Goal: Task Accomplishment & Management: Manage account settings

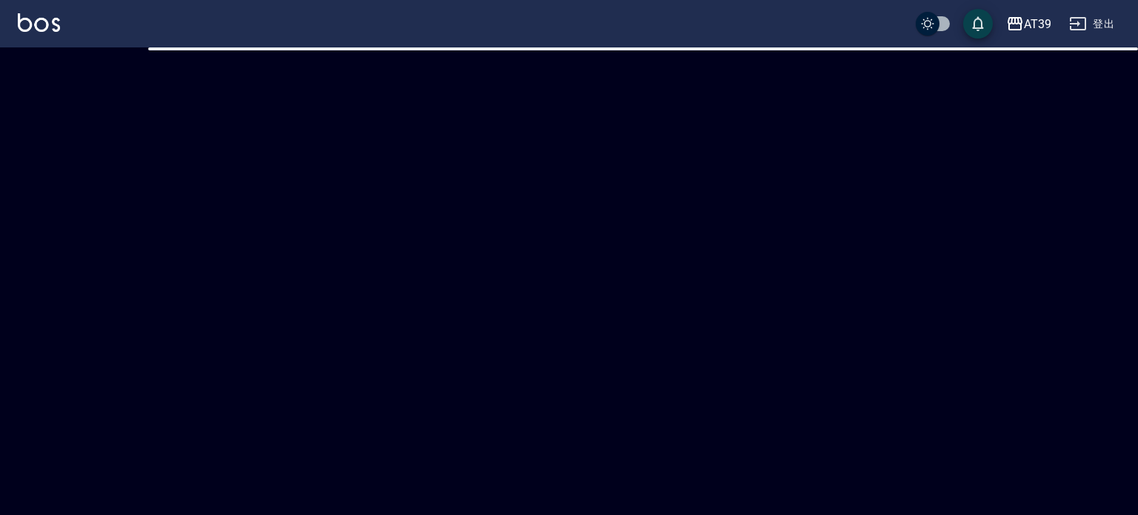
checkbox input "true"
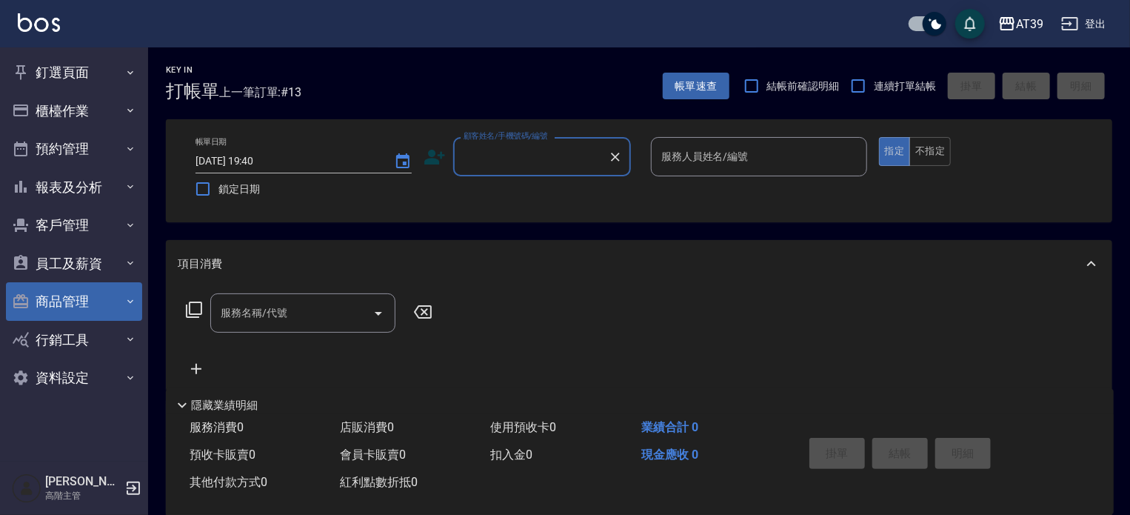
click at [68, 298] on button "商品管理" at bounding box center [74, 301] width 136 height 39
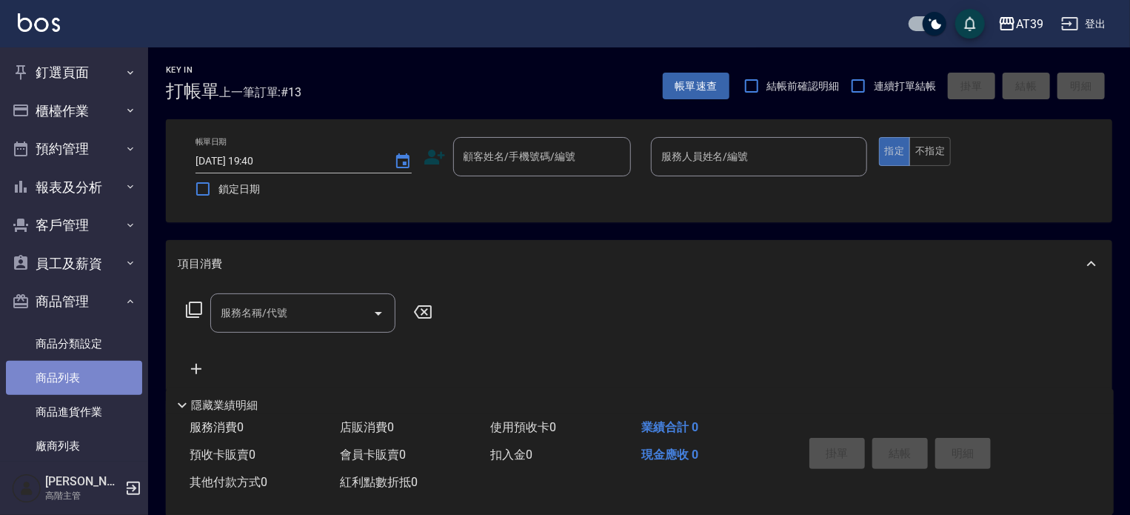
click at [85, 369] on link "商品列表" at bounding box center [74, 378] width 136 height 34
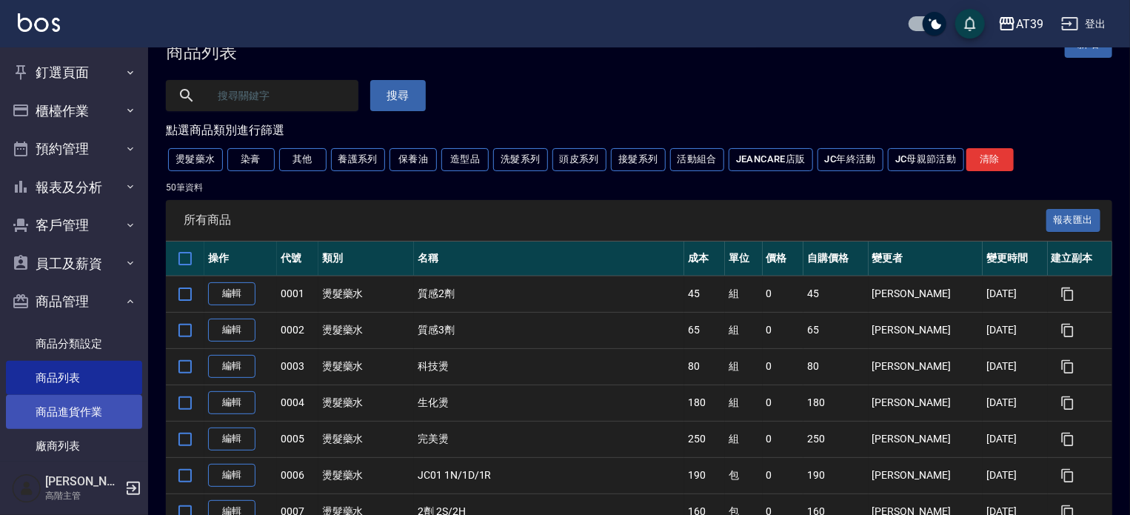
scroll to position [74, 0]
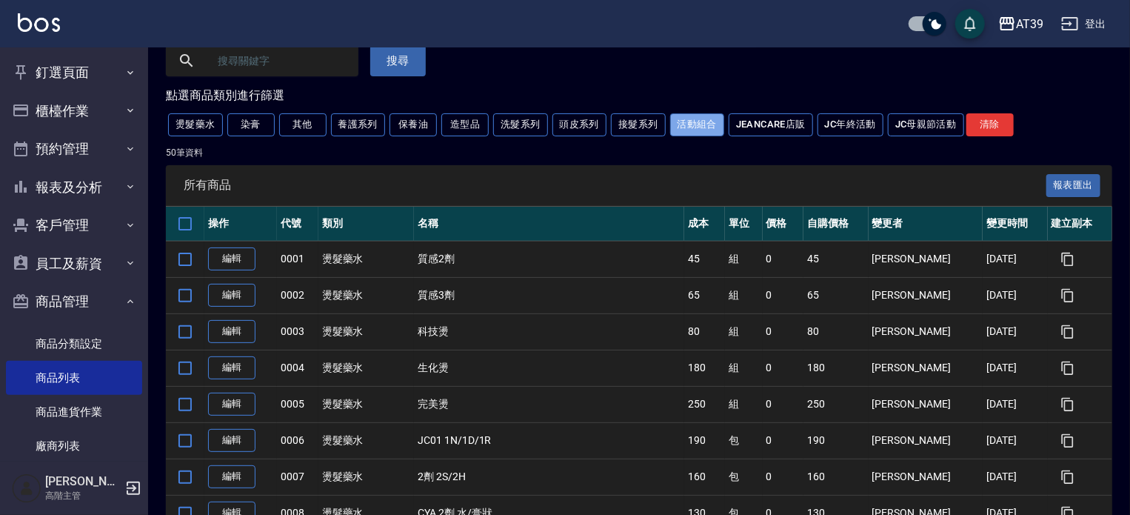
click at [670, 121] on button "活動組合" at bounding box center [697, 124] width 55 height 23
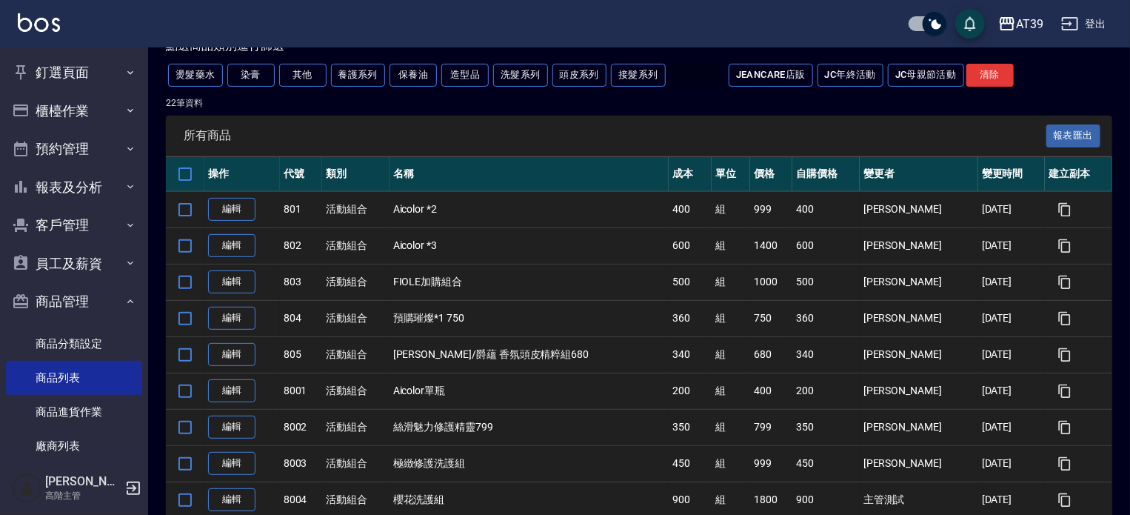
scroll to position [148, 0]
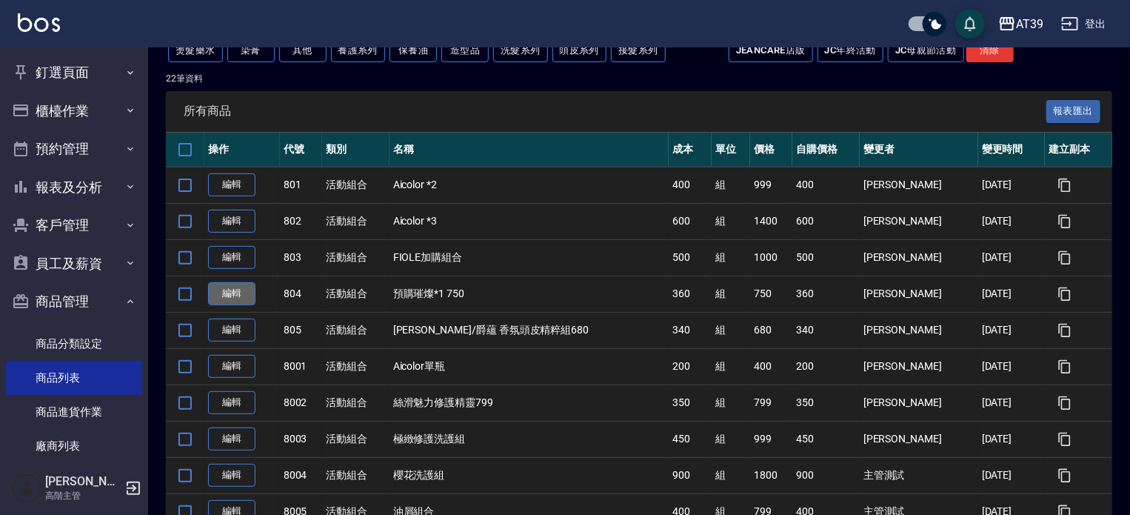
click at [226, 290] on link "編輯" at bounding box center [231, 293] width 47 height 23
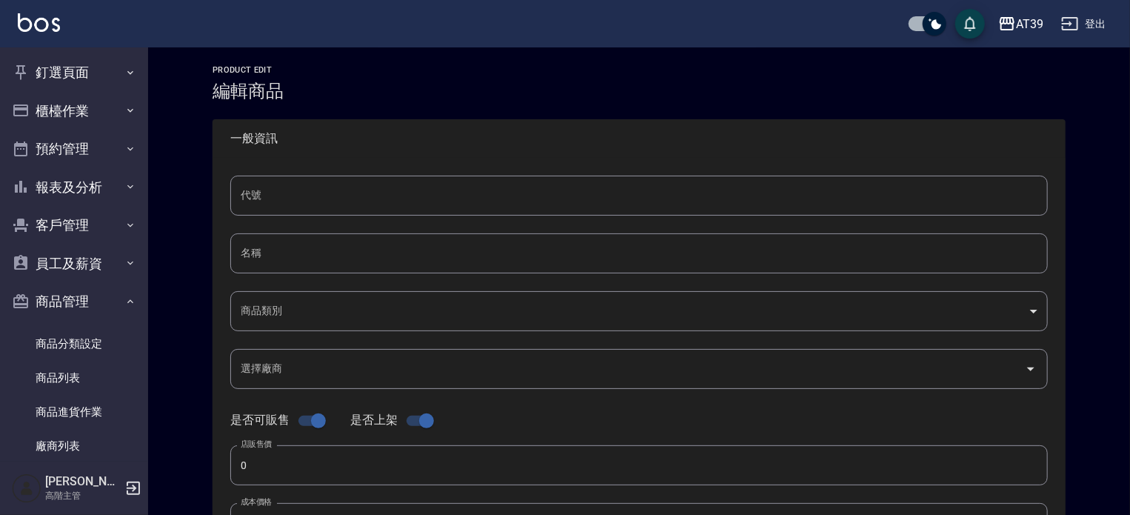
type input "804"
type input "預購璀燦*1 750"
type input "72f93d1a-a2b7-440a-a6a1-e401ab6df9be"
type input "750"
type input "360"
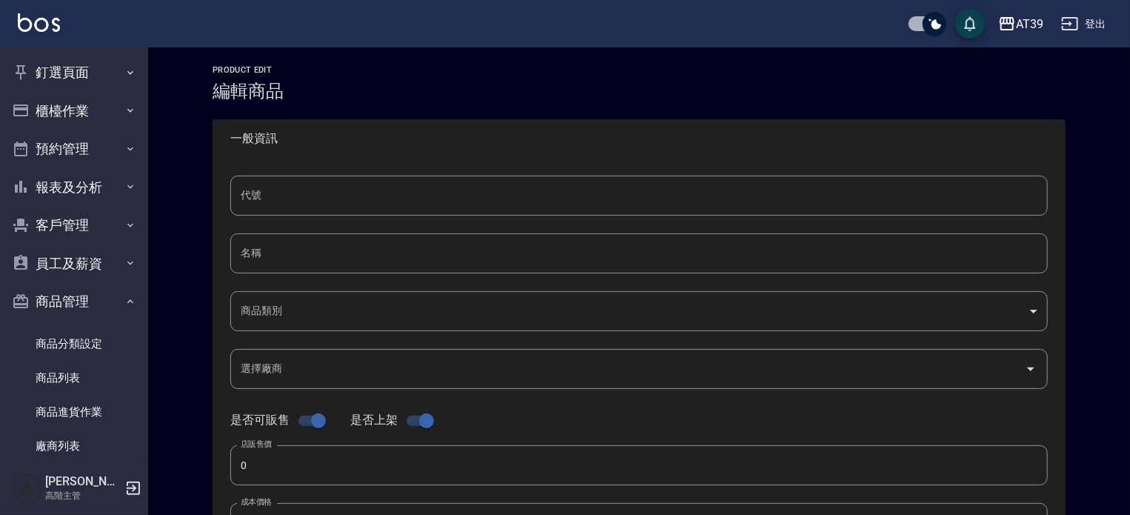
type input "360"
type input "組"
type input "UNSET"
drag, startPoint x: 327, startPoint y: 245, endPoint x: 163, endPoint y: 250, distance: 164.5
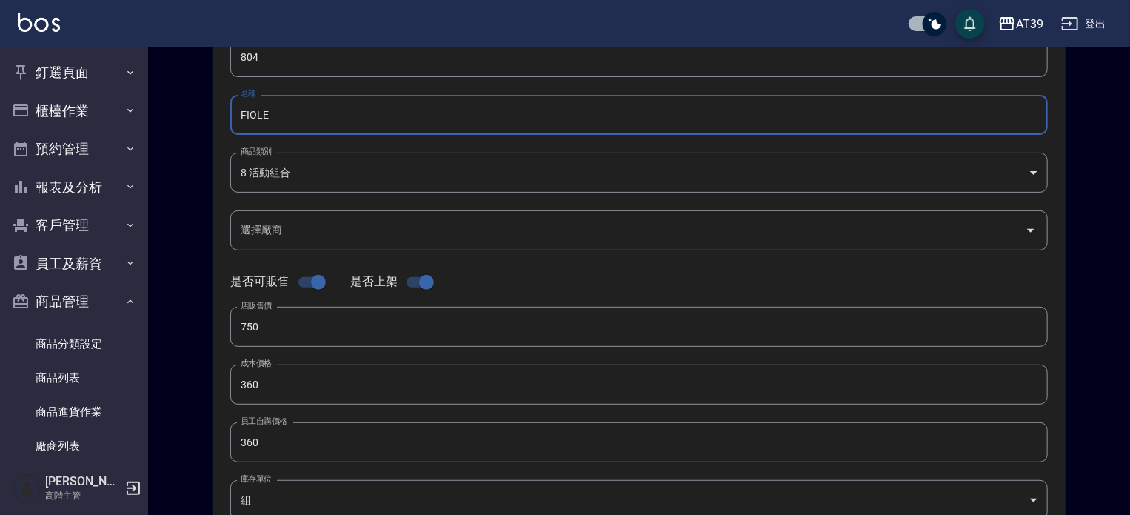
scroll to position [148, 0]
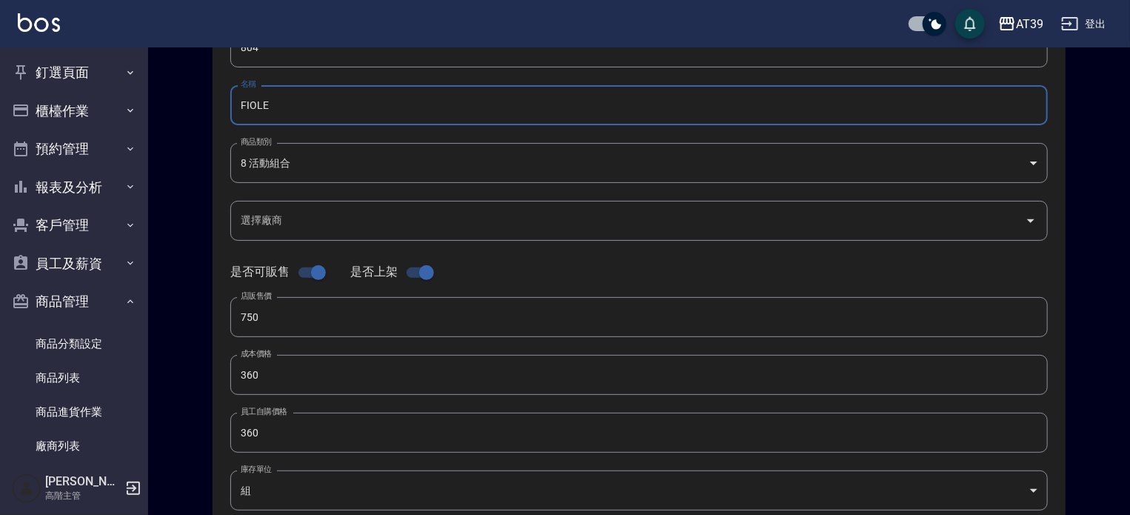
type input "FIOLE"
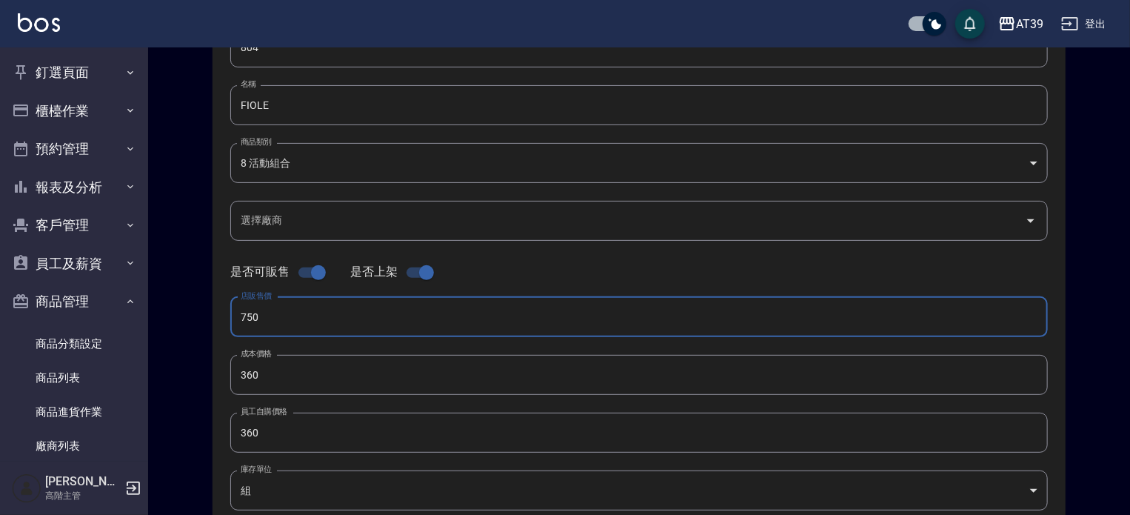
drag, startPoint x: 275, startPoint y: 310, endPoint x: 220, endPoint y: 316, distance: 55.1
click at [220, 316] on div "代號 804 代號 名稱 FIOLE 名稱 商品類別 8 活動組合 72f93d1a-a2b7-440a-a6a1-e401ab6df9be 商品類別 選…" at bounding box center [639, 307] width 853 height 594
type input "500"
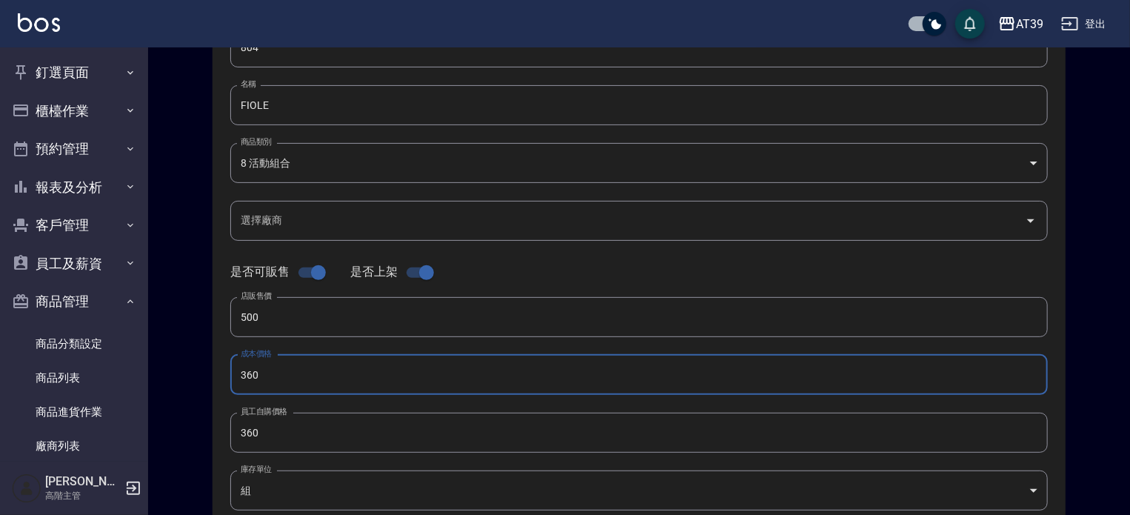
drag, startPoint x: 238, startPoint y: 371, endPoint x: 208, endPoint y: 378, distance: 30.4
click at [208, 378] on div "Product Edit 編輯商品 一般資訊 代號 804 代號 名稱 FIOLE 名稱 商品類別 8 活動組合 72f93d1a-a2b7-440a-a…" at bounding box center [639, 386] width 889 height 939
type input "999"
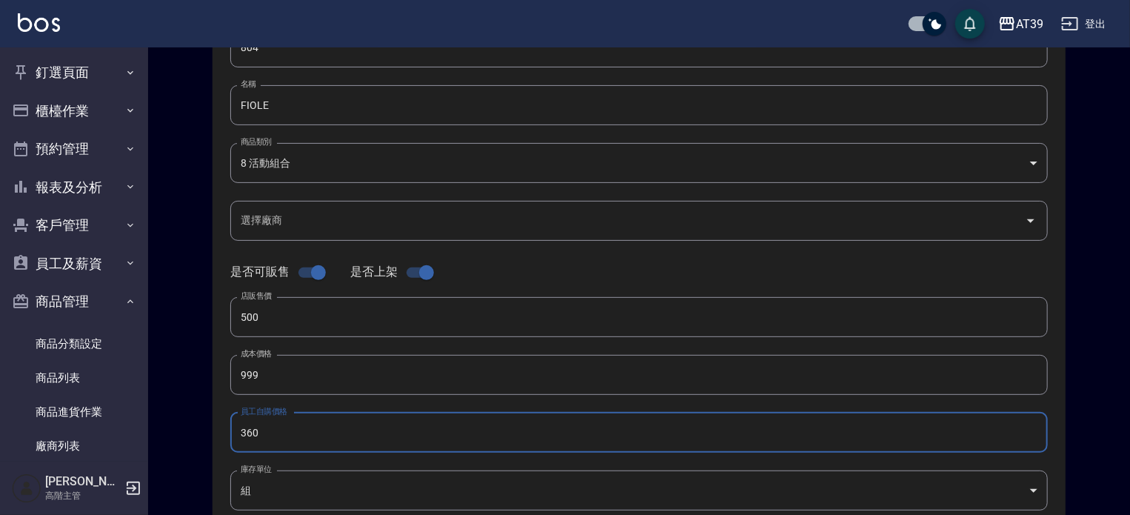
drag, startPoint x: 273, startPoint y: 441, endPoint x: 213, endPoint y: 430, distance: 60.3
click at [218, 436] on div "代號 804 代號 名稱 FIOLE 名稱 商品類別 8 活動組合 72f93d1a-a2b7-440a-a6a1-e401ab6df9be 商品類別 選…" at bounding box center [639, 307] width 853 height 594
type input "500"
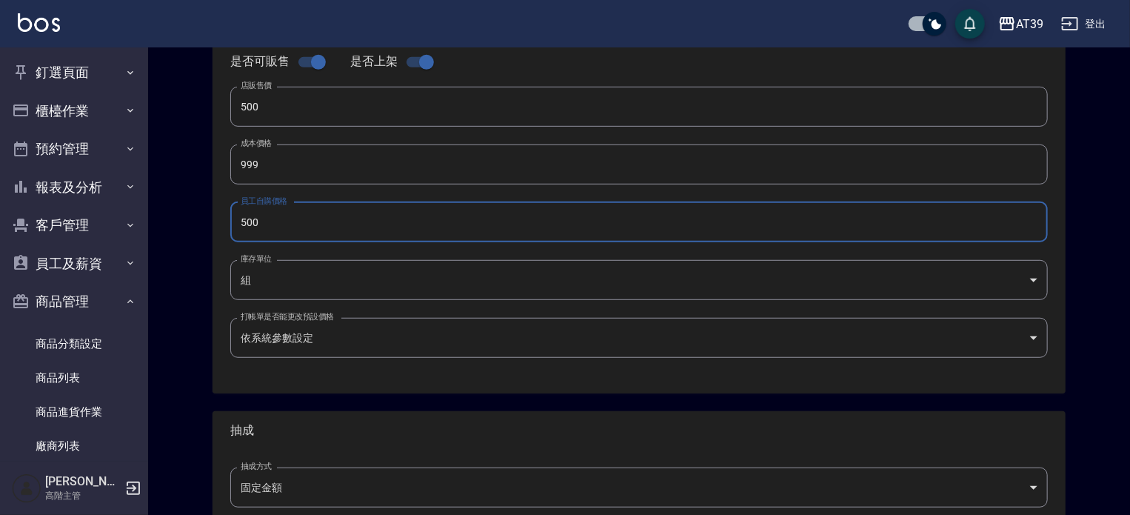
scroll to position [507, 0]
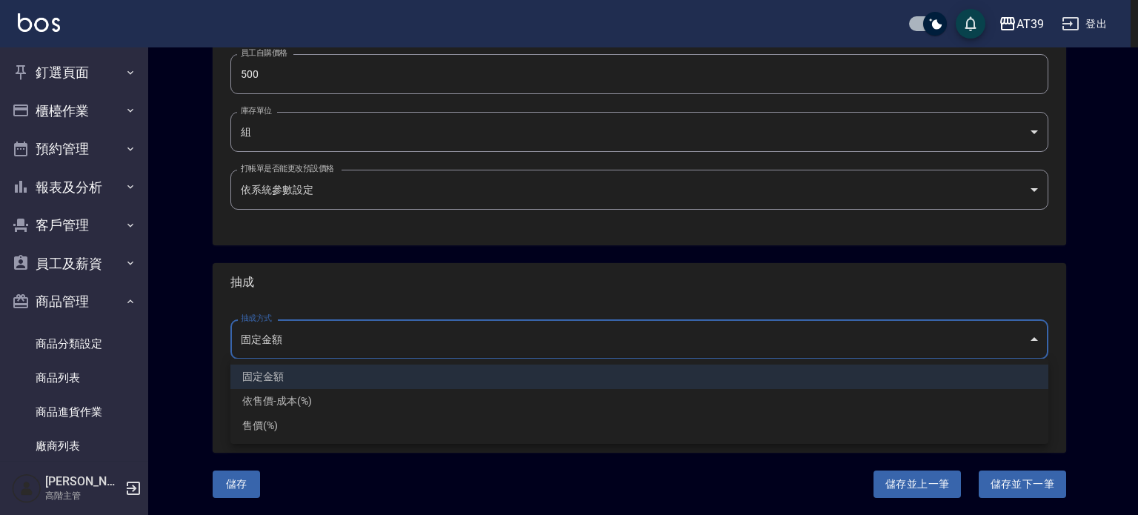
click at [287, 327] on body "AT39 登出 釘選頁面 店家日報表 互助點數明細 互助日報表 店販抽成明細 設計師抽成報表 費用分析表 損益表 服務扣項明細表 店家區間累計表 全店業績分析…" at bounding box center [569, 4] width 1138 height 1022
click at [290, 399] on li "依售價-成本(%)" at bounding box center [639, 401] width 818 height 24
type input "byCost"
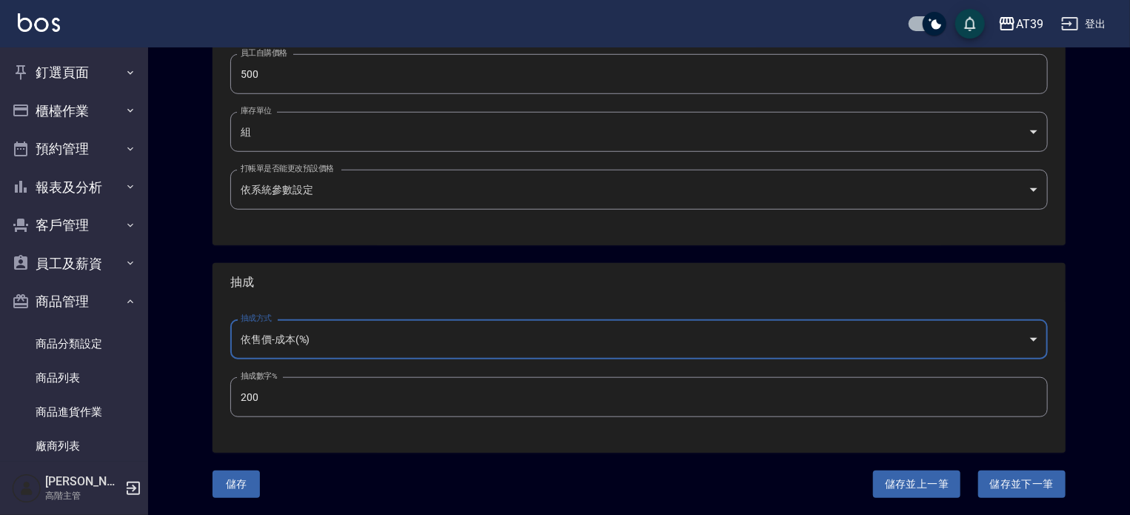
drag, startPoint x: 264, startPoint y: 398, endPoint x: 198, endPoint y: 396, distance: 66.7
click at [198, 396] on div "Product Edit 編輯商品 一般資訊 代號 804 代號 名稱 FIOLE 名稱 商品類別 8 活動組合 72f93d1a-a2b7-440a-a…" at bounding box center [639, 28] width 889 height 939
type input "50"
drag, startPoint x: 237, startPoint y: 470, endPoint x: 234, endPoint y: 483, distance: 13.7
click at [236, 470] on button "儲存" at bounding box center [236, 483] width 47 height 27
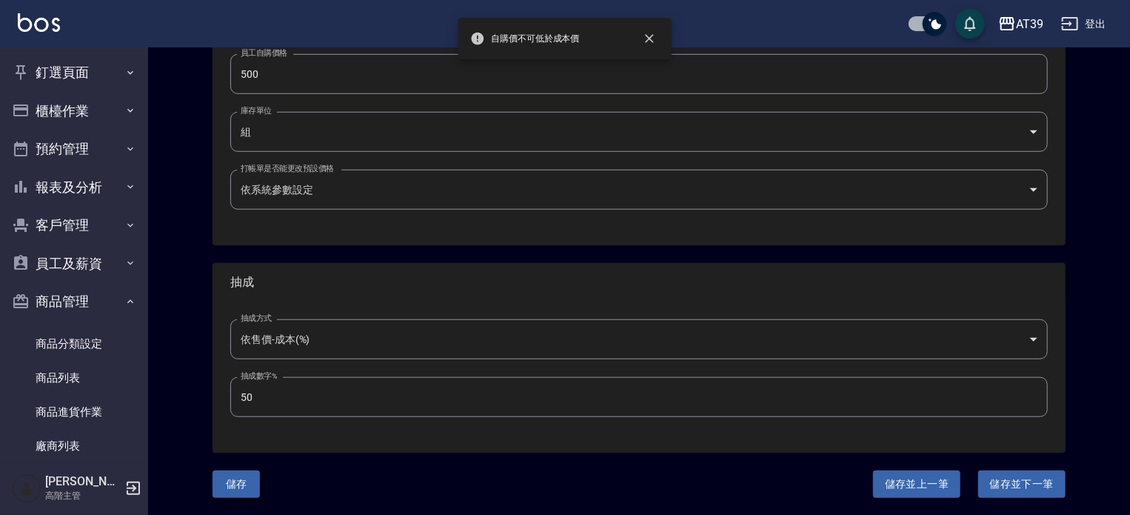
click at [235, 483] on button "儲存" at bounding box center [236, 483] width 47 height 27
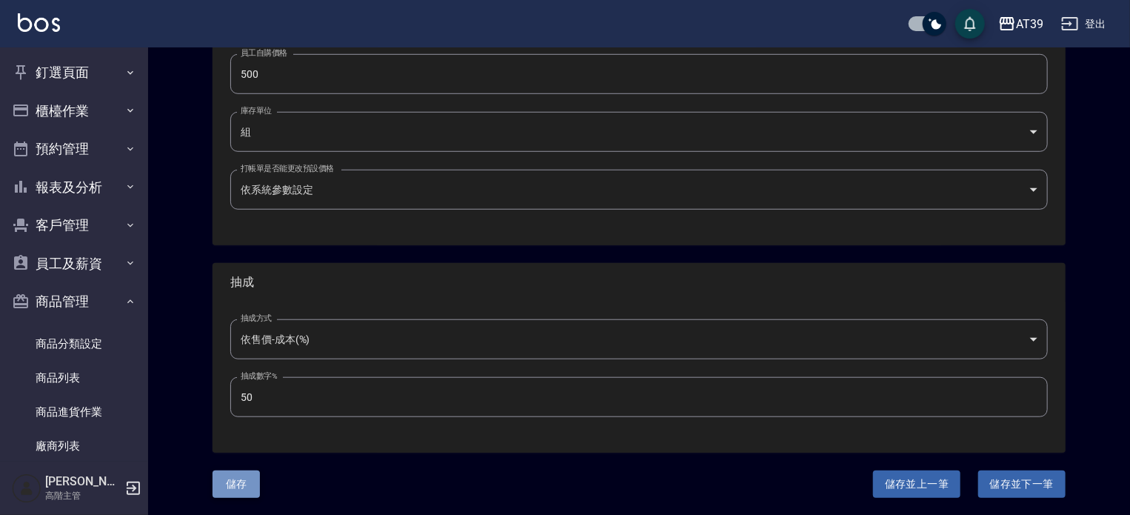
click at [240, 488] on button "儲存" at bounding box center [236, 483] width 47 height 27
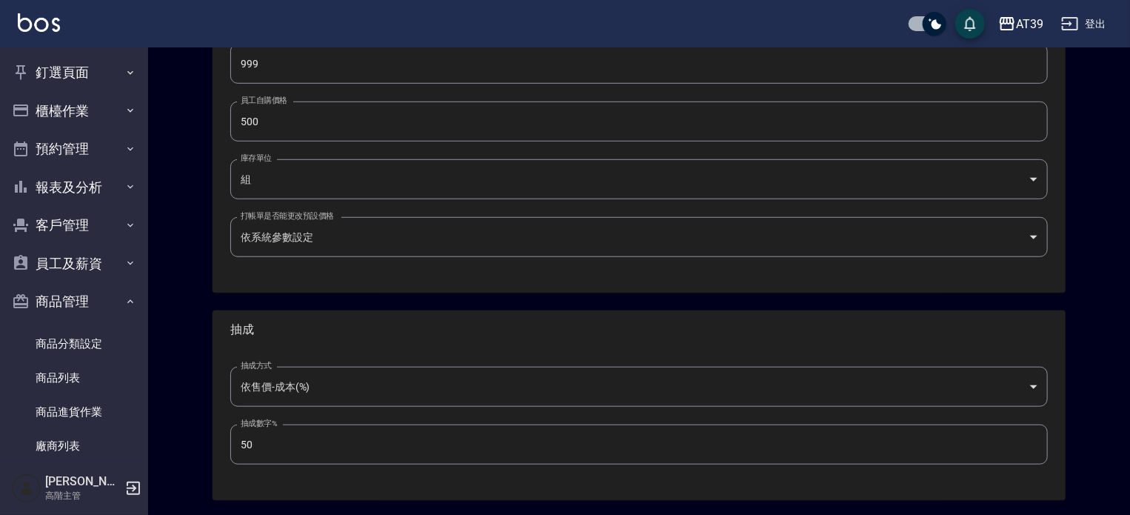
scroll to position [433, 0]
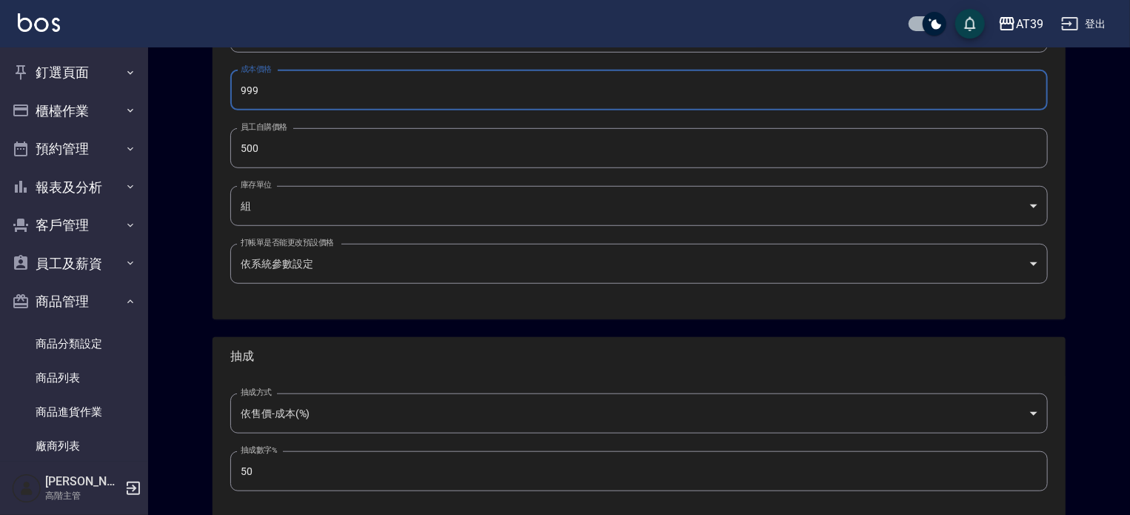
drag, startPoint x: 241, startPoint y: 86, endPoint x: 214, endPoint y: 89, distance: 27.6
click at [214, 89] on div "代號 804 代號 名稱 FIOLE 名稱 商品類別 8 活動組合 72f93d1a-a2b7-440a-a6a1-e401ab6df9be 商品類別 選…" at bounding box center [639, 22] width 853 height 594
type input "500"
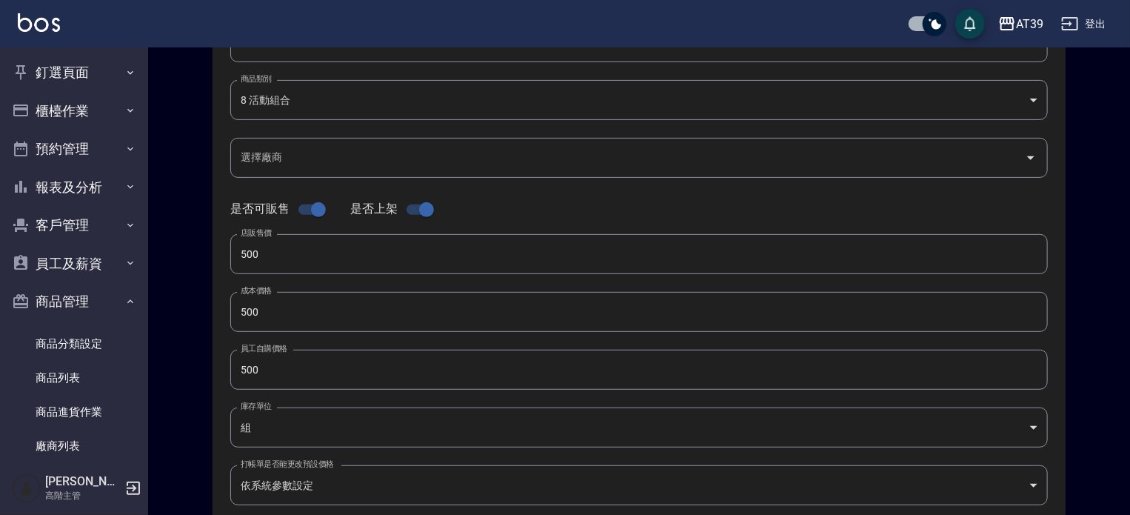
scroll to position [210, 0]
drag, startPoint x: 273, startPoint y: 251, endPoint x: 154, endPoint y: 216, distance: 124.2
click at [173, 251] on div "Product Edit 編輯商品 一般資訊 代號 804 代號 名稱 FIOLE 名稱 商品類別 8 活動組合 72f93d1a-a2b7-440a-a…" at bounding box center [639, 324] width 982 height 975
type input "999"
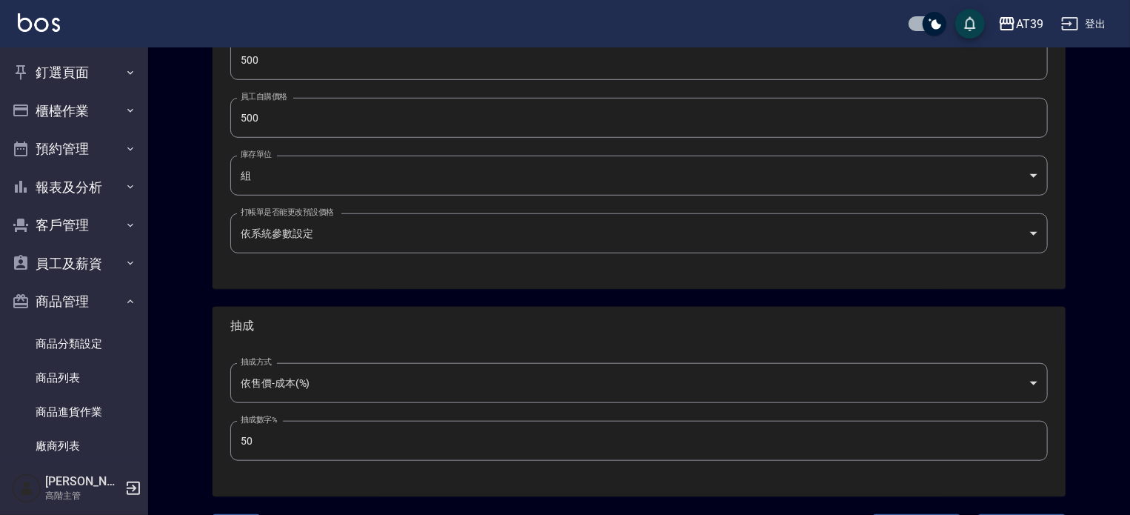
scroll to position [507, 0]
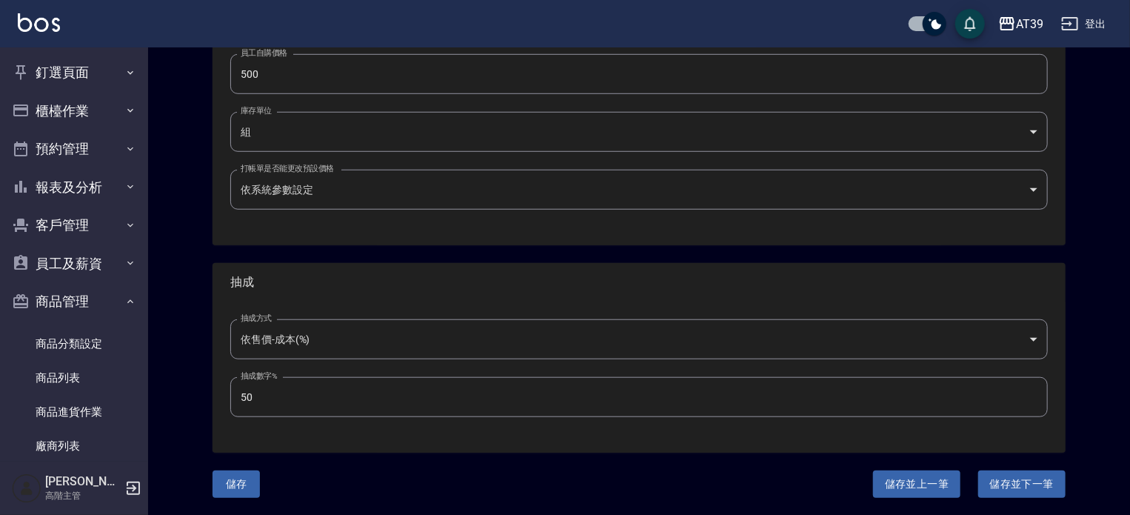
click at [236, 497] on div "Product Edit 編輯商品 一般資訊 代號 804 代號 名稱 FIOLE 名稱 商品類別 8 活動組合 72f93d1a-a2b7-440a-a…" at bounding box center [639, 28] width 982 height 975
click at [241, 489] on button "儲存" at bounding box center [236, 483] width 47 height 27
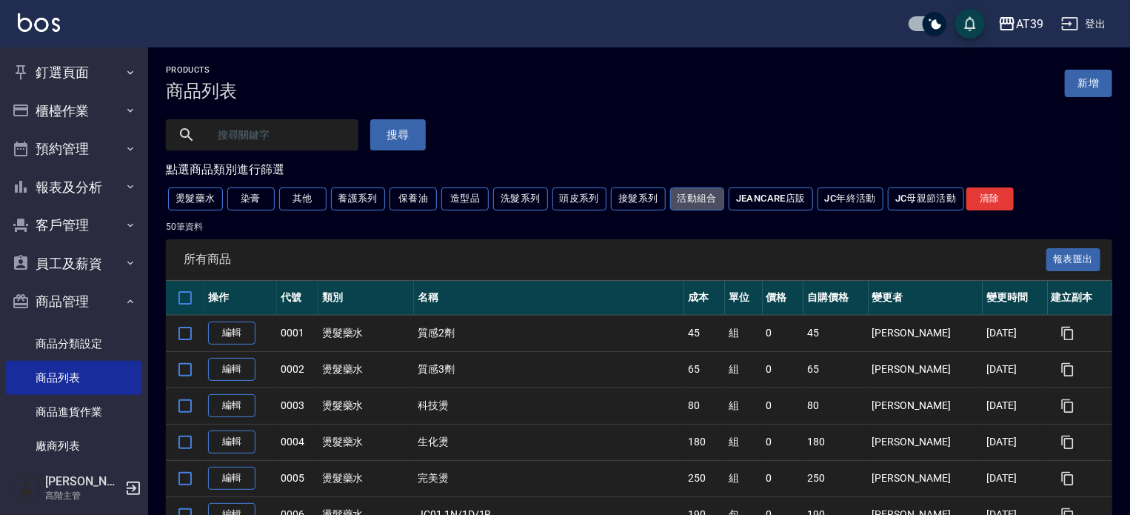
drag, startPoint x: 697, startPoint y: 195, endPoint x: 701, endPoint y: 205, distance: 11.0
click at [696, 195] on button "活動組合" at bounding box center [697, 198] width 55 height 23
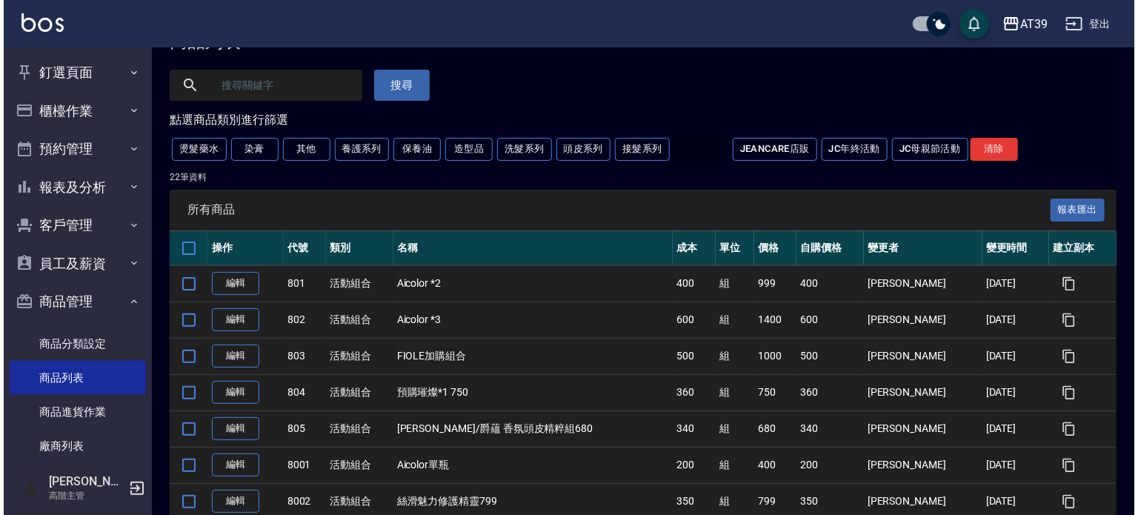
scroll to position [74, 0]
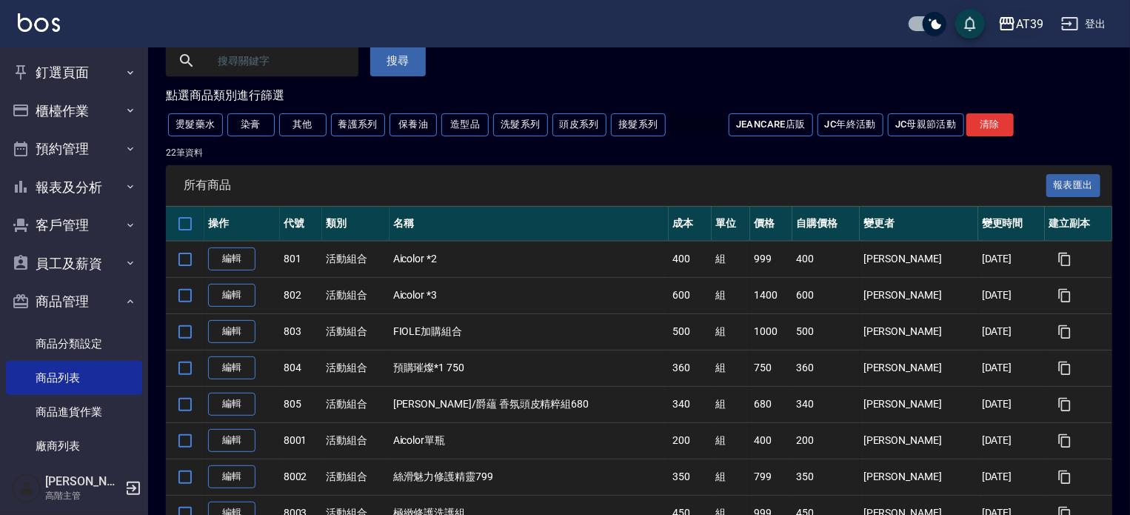
click at [1019, 19] on div "AT39" at bounding box center [1029, 24] width 27 height 19
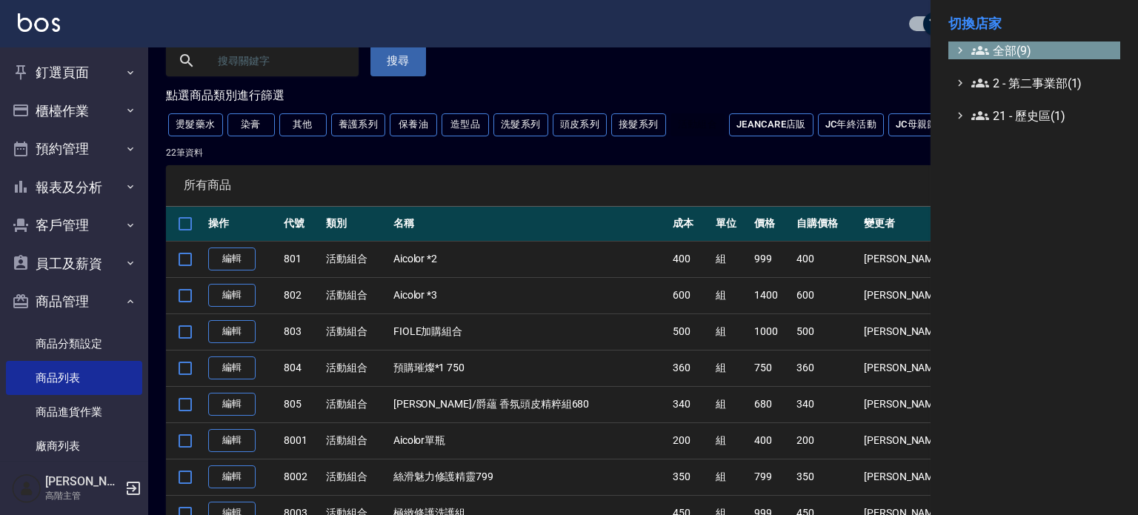
click at [1006, 53] on span "全部(9)" at bounding box center [1042, 50] width 143 height 18
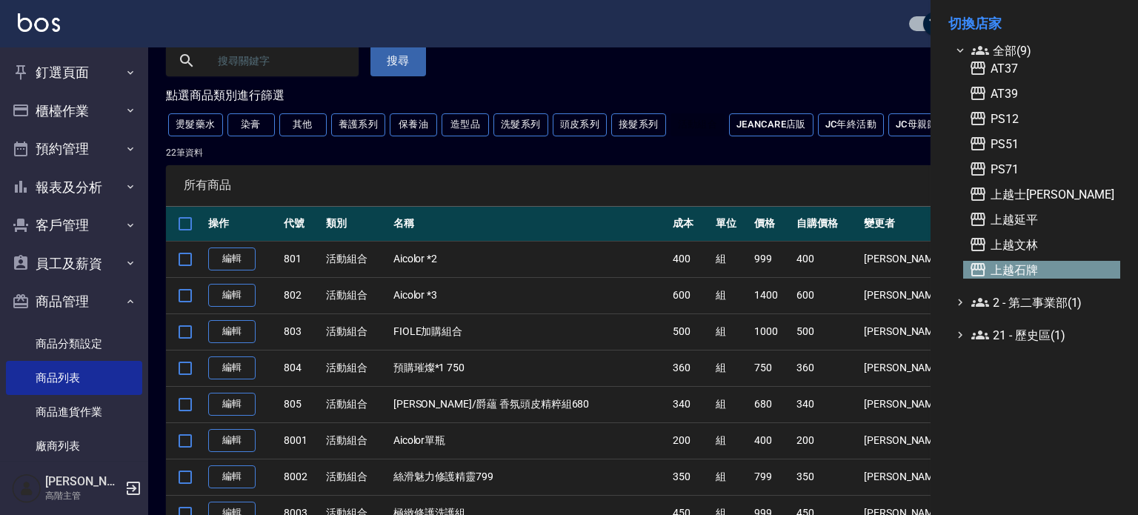
click at [1007, 264] on span "上越石牌" at bounding box center [1041, 270] width 145 height 18
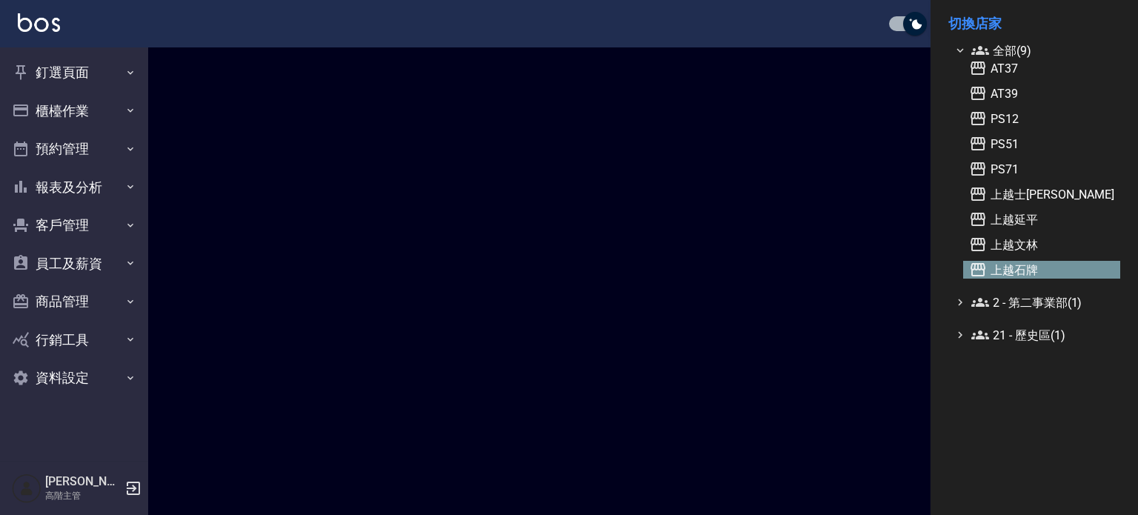
click at [264, 284] on div at bounding box center [569, 257] width 1138 height 515
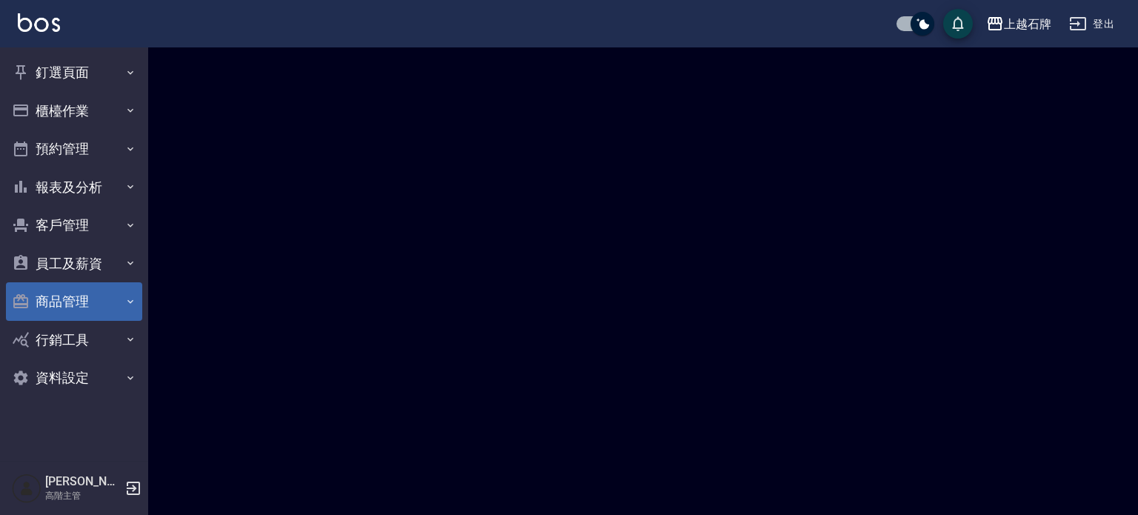
click at [59, 296] on button "商品管理" at bounding box center [74, 301] width 136 height 39
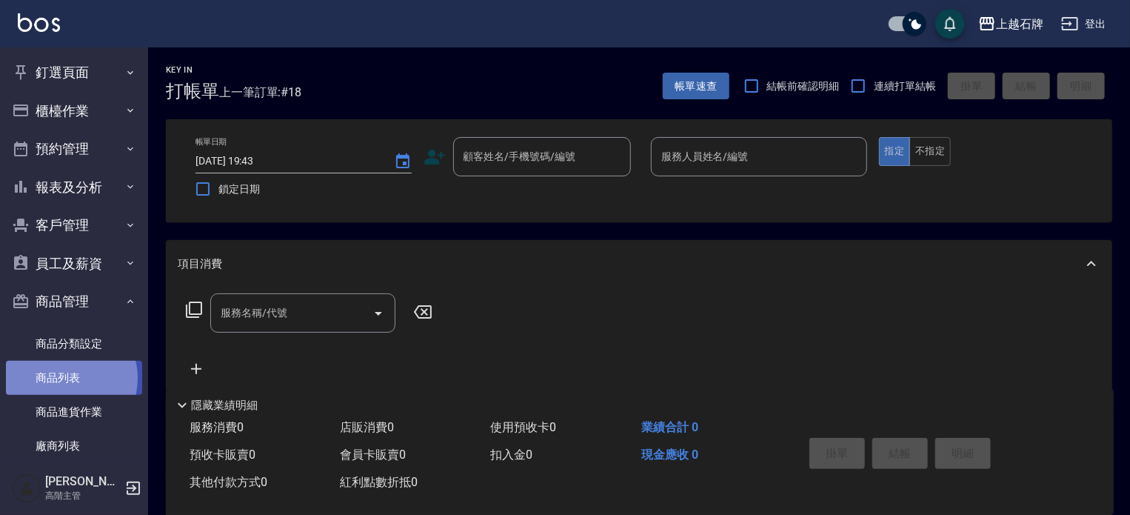
click at [68, 378] on link "商品列表" at bounding box center [74, 378] width 136 height 34
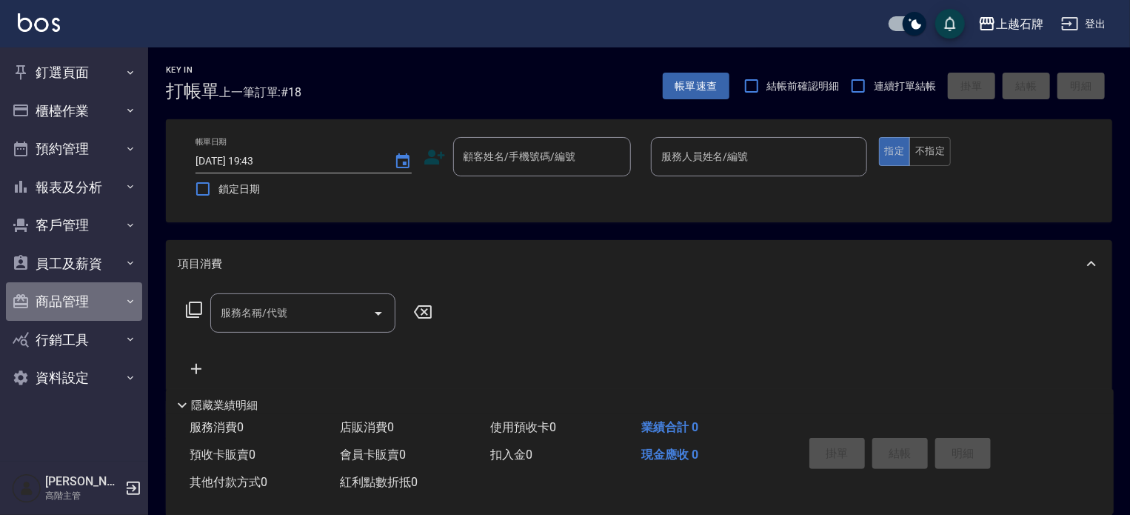
click at [74, 287] on button "商品管理" at bounding box center [74, 301] width 136 height 39
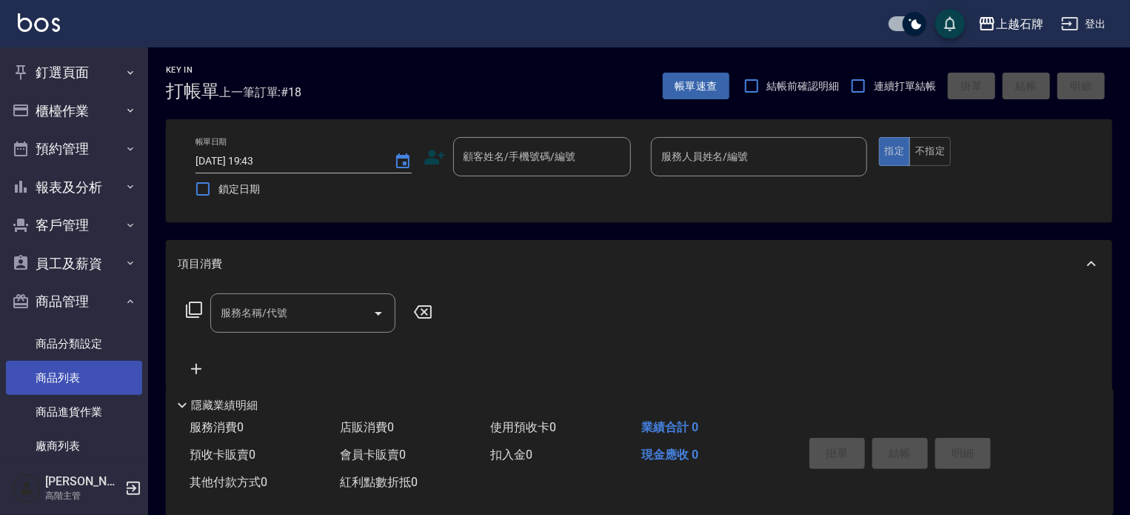
click at [92, 376] on link "商品列表" at bounding box center [74, 378] width 136 height 34
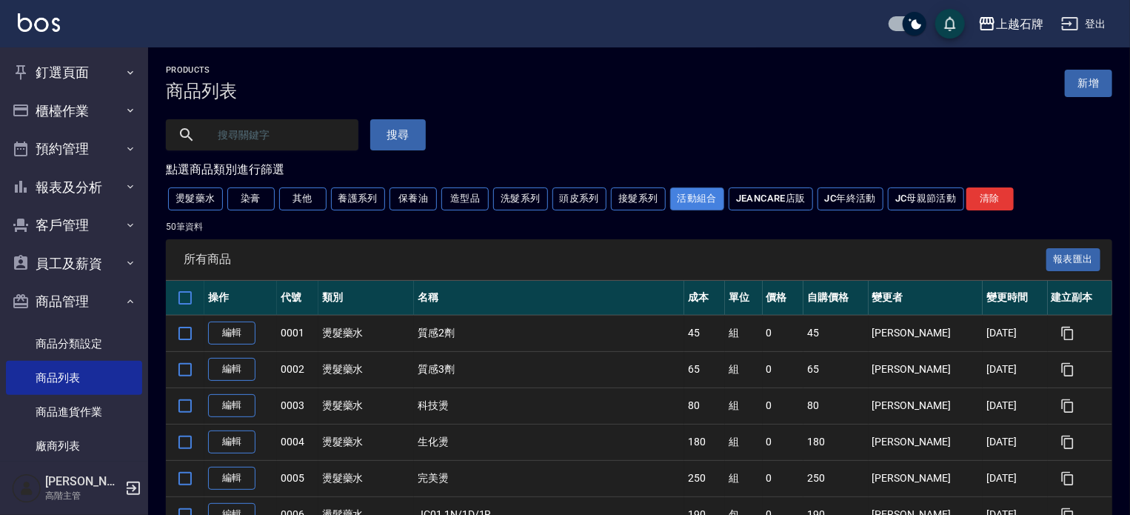
click at [697, 196] on button "活動組合" at bounding box center [697, 198] width 55 height 23
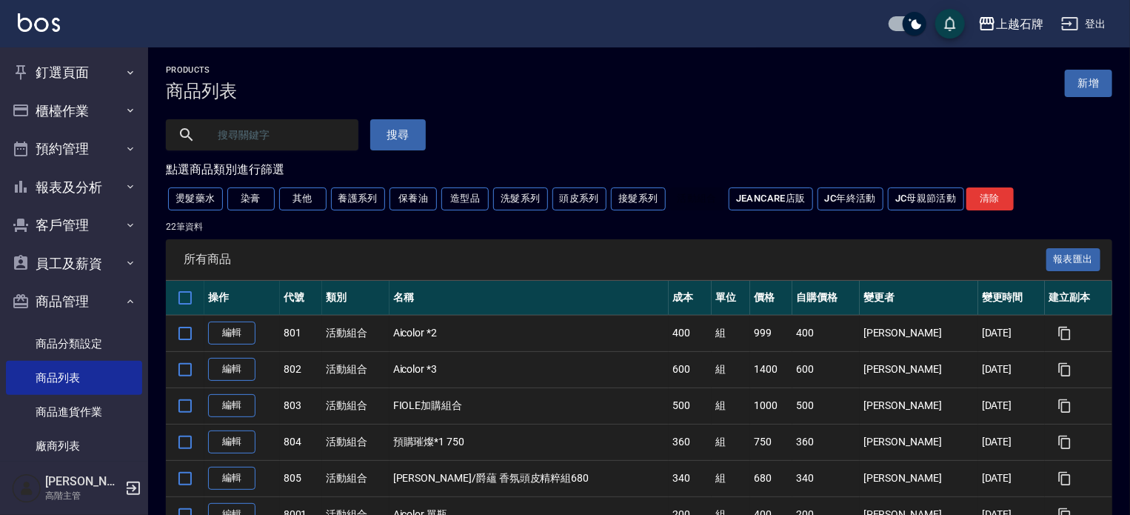
scroll to position [74, 0]
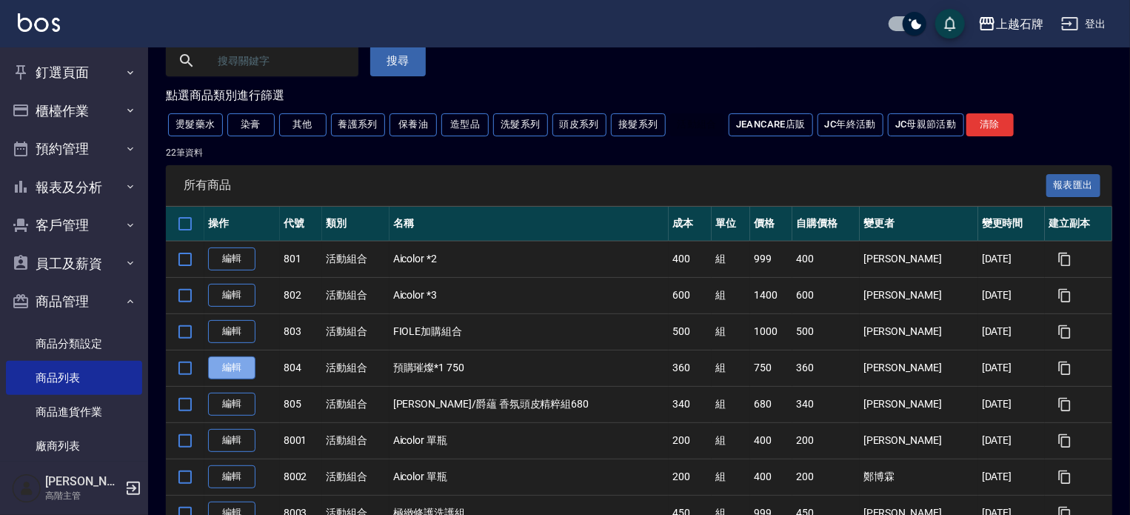
click at [221, 372] on link "編輯" at bounding box center [231, 367] width 47 height 23
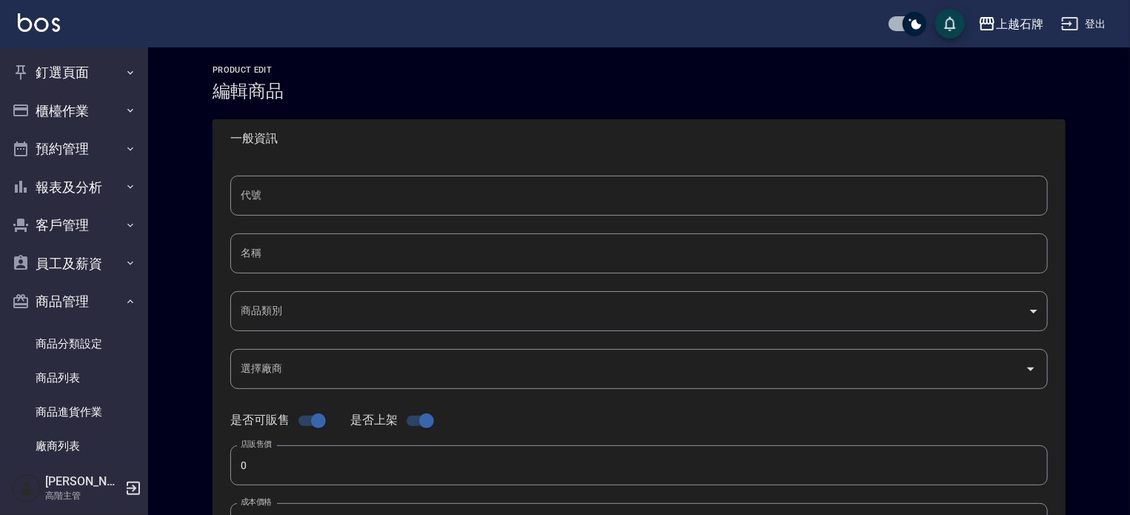
type input "804"
type input "預購璀燦*1 750"
type input "df9c4e95-ef51-4c65-b7c9-eb1b6007ca8f"
type input "750"
type input "360"
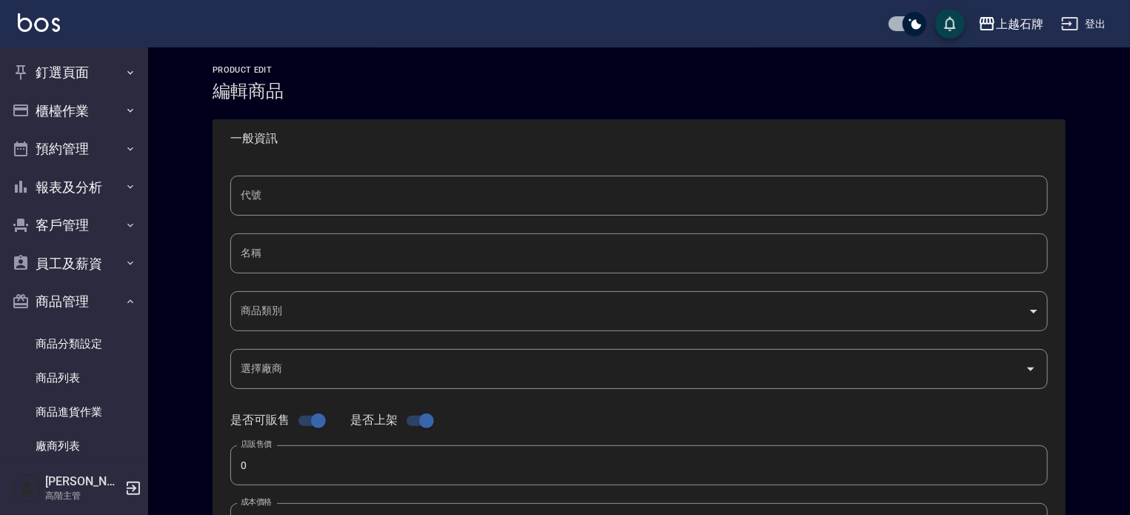
type input "360"
type input "組"
type input "UNSET"
drag, startPoint x: 324, startPoint y: 256, endPoint x: 165, endPoint y: 248, distance: 159.4
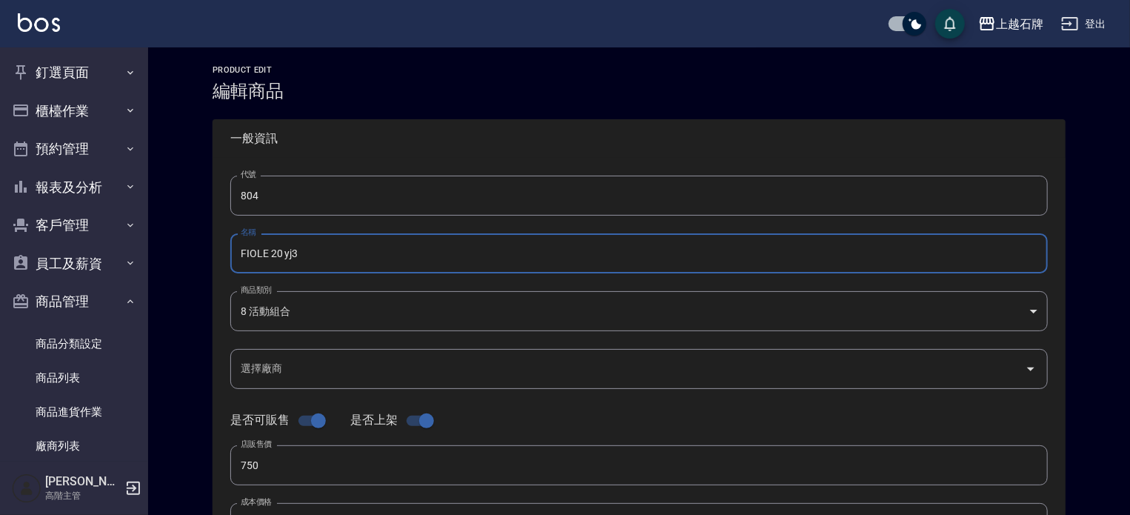
drag, startPoint x: 272, startPoint y: 251, endPoint x: 344, endPoint y: 238, distance: 73.1
click at [347, 257] on input "FIOLE 20 yj3" at bounding box center [639, 253] width 818 height 40
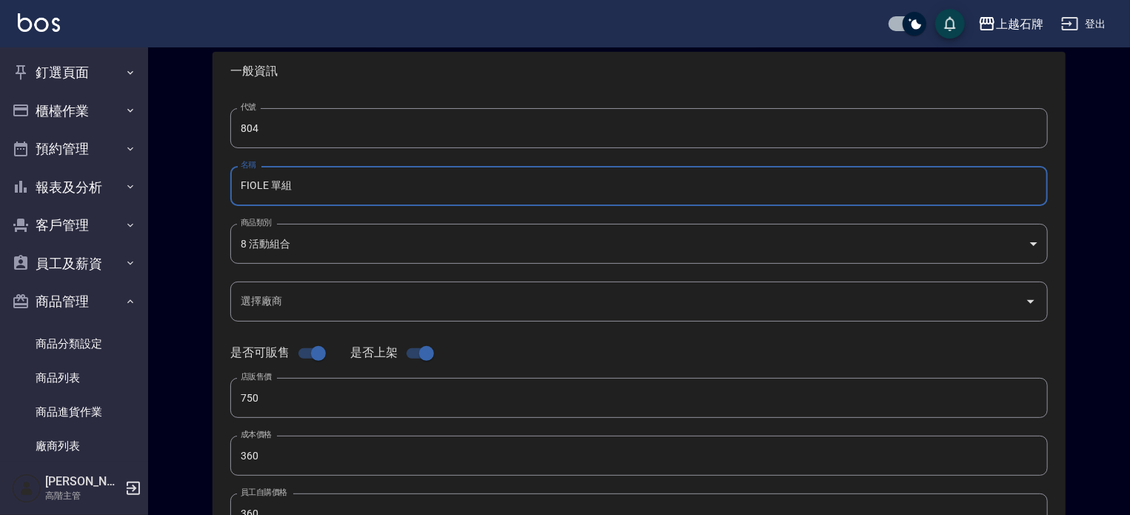
scroll to position [148, 0]
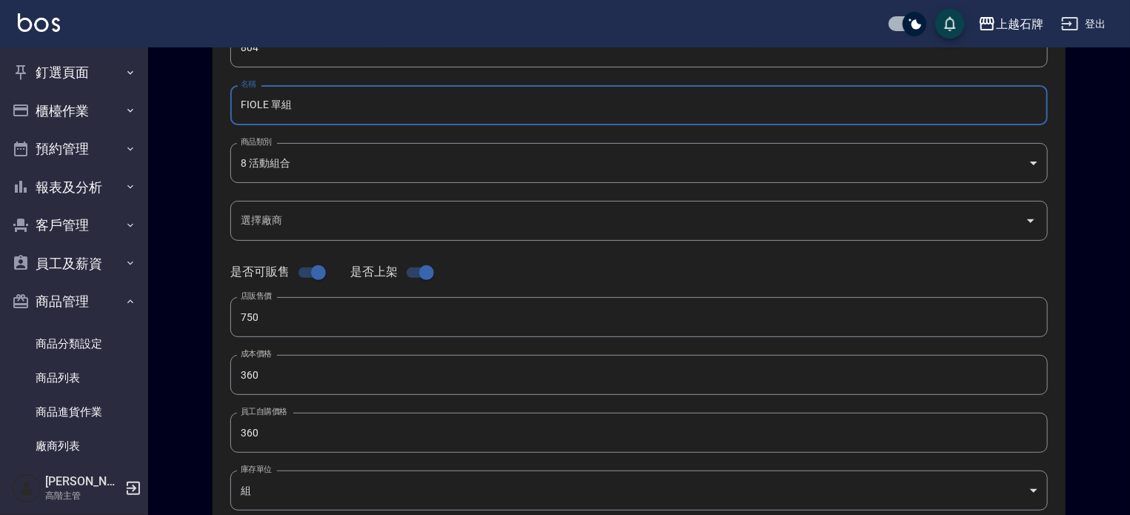
type input "FIOLE 單組"
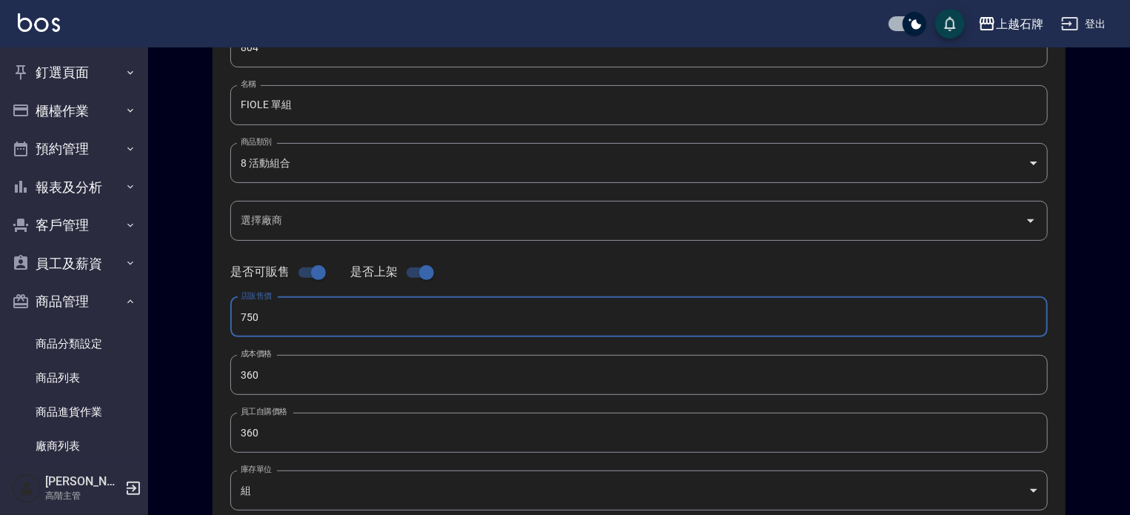
drag, startPoint x: 220, startPoint y: 331, endPoint x: 210, endPoint y: 331, distance: 9.6
click at [210, 331] on div "Product Edit 編輯商品 一般資訊 代號 804 代號 名稱 FIOLE 單組 名稱 商品類別 8 活動組合 df9c4e95-ef51-4c6…" at bounding box center [639, 386] width 889 height 939
type input "999"
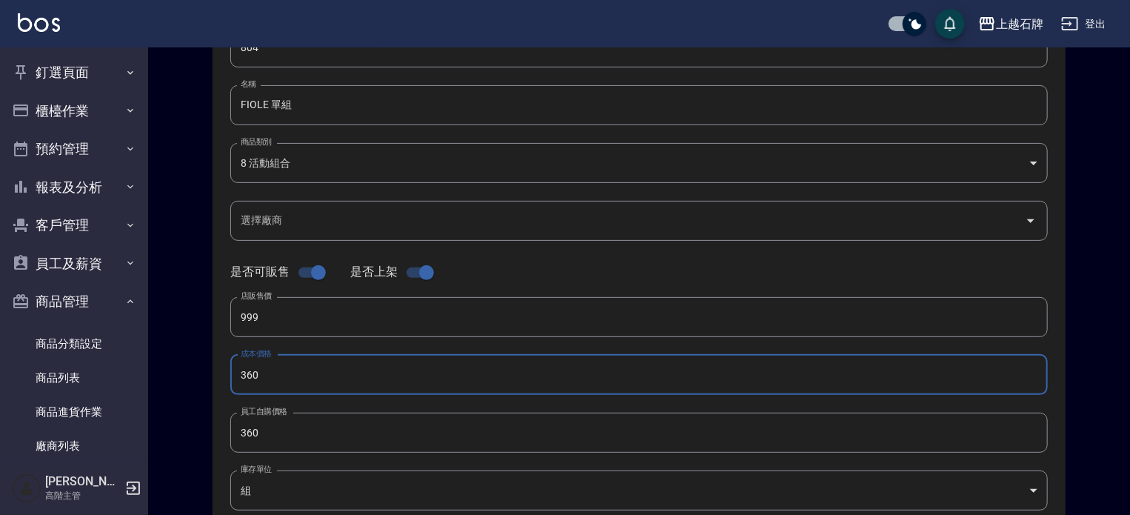
drag, startPoint x: 275, startPoint y: 380, endPoint x: 201, endPoint y: 381, distance: 73.3
click at [201, 381] on div "Product Edit 編輯商品 一般資訊 代號 804 代號 名稱 FIOLE 單組 名稱 商品類別 8 活動組合 df9c4e95-ef51-4c6…" at bounding box center [639, 386] width 889 height 939
type input "500"
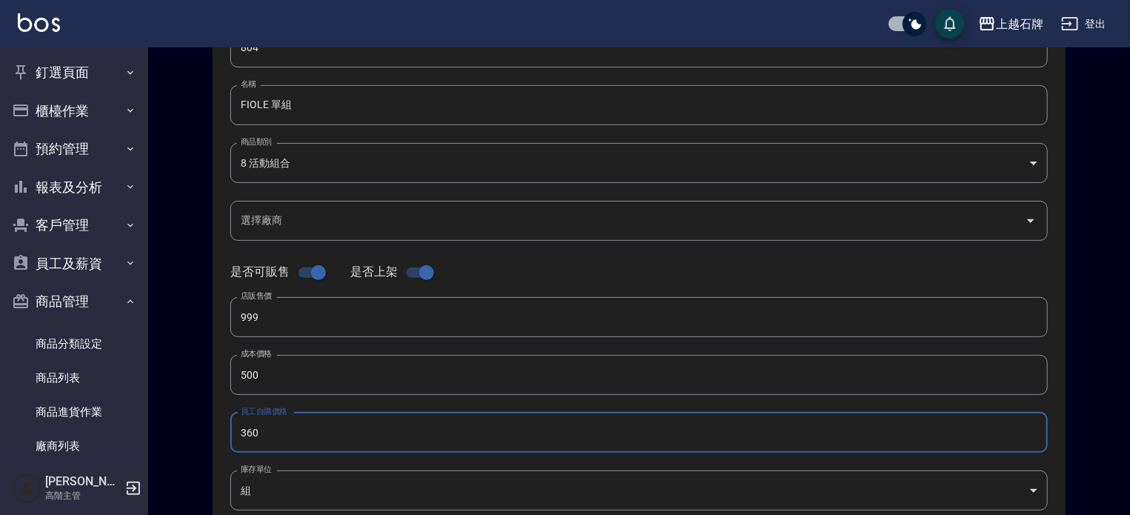
drag, startPoint x: 284, startPoint y: 441, endPoint x: 198, endPoint y: 429, distance: 87.6
click at [216, 441] on div "代號 804 代號 名稱 FIOLE 單組 名稱 商品類別 8 活動組合 df9c4e95-ef51-4c65-b7c9-eb1b6007ca8f 商品類…" at bounding box center [639, 307] width 853 height 594
type input "500"
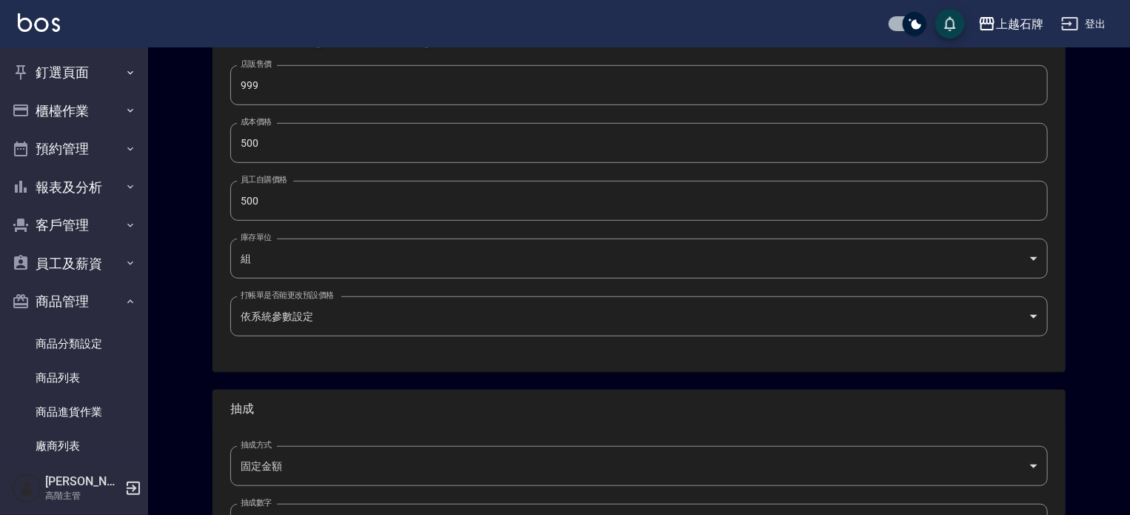
scroll to position [444, 0]
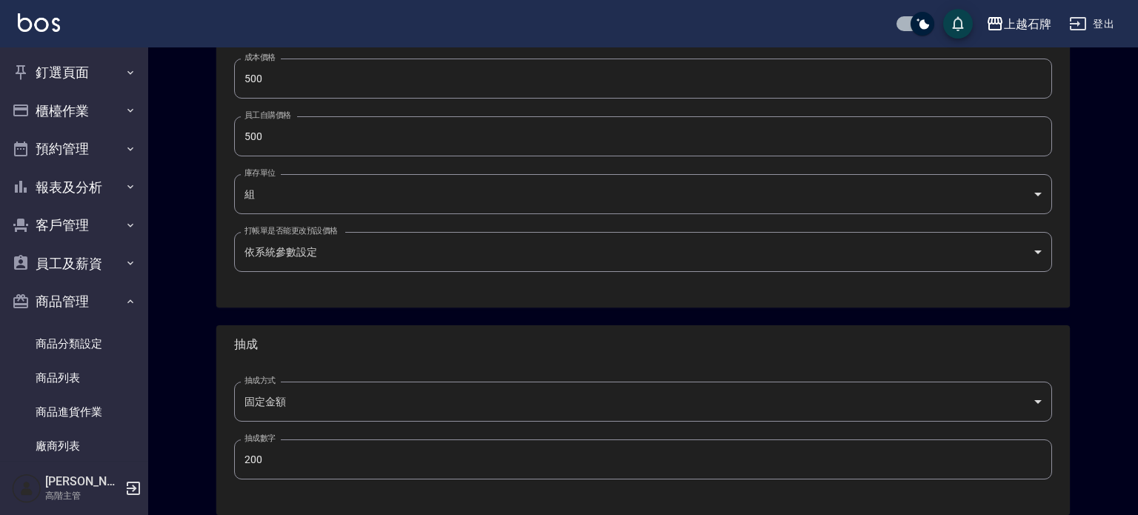
click at [336, 405] on body "上越石牌 登出 釘選頁面 店家日報表 互助點數明細 互助日報表 店販抽成明細 設計師抽成報表 費用分析表 損益表 服務扣項明細表 店家區間累計表 全店業績分析…" at bounding box center [569, 67] width 1138 height 1022
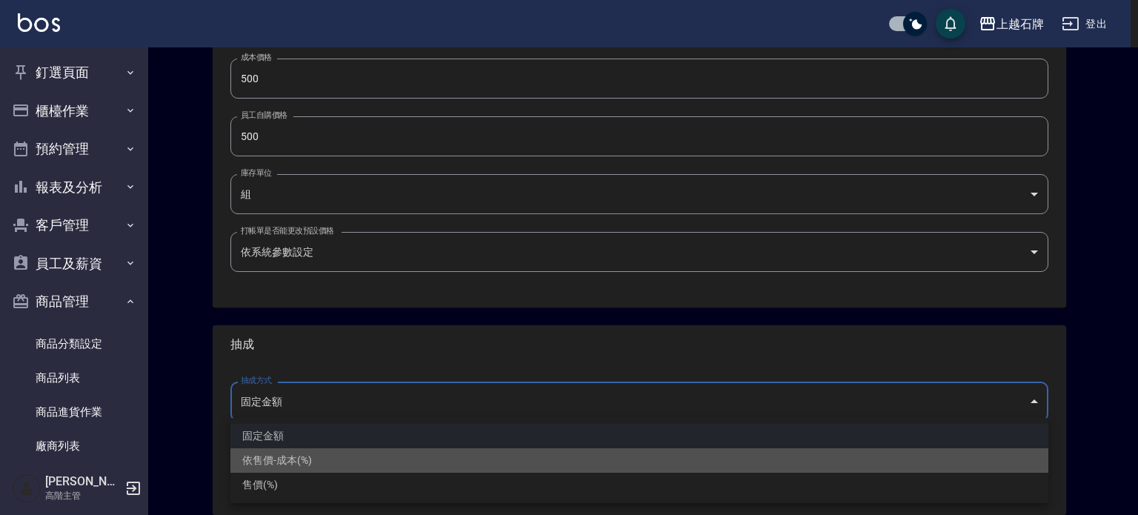
click at [270, 453] on li "依售價-成本(%)" at bounding box center [639, 460] width 818 height 24
type input "byCost"
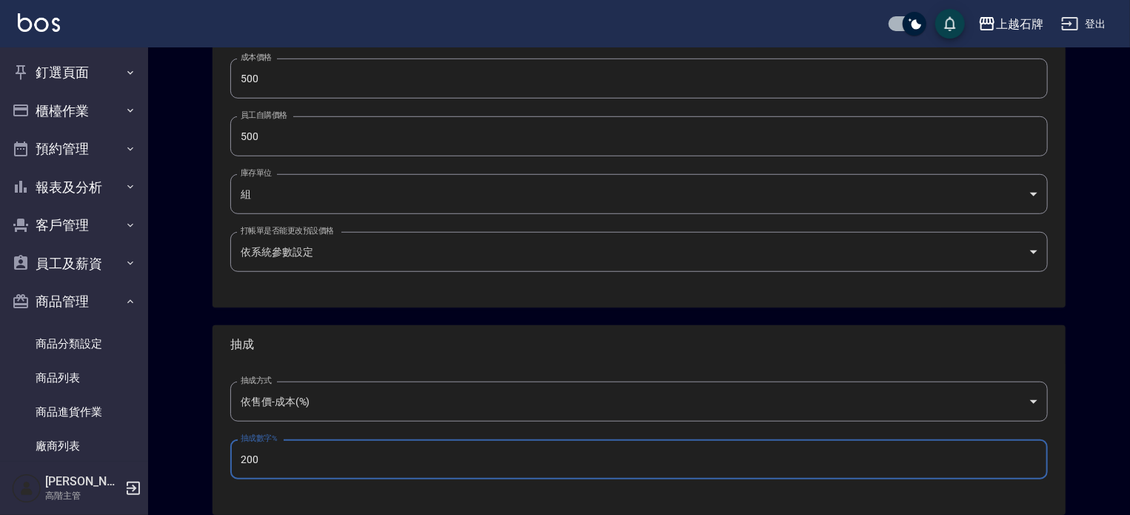
drag, startPoint x: 252, startPoint y: 462, endPoint x: 204, endPoint y: 465, distance: 47.5
click at [207, 464] on div "Product Edit 編輯商品 一般資訊 代號 804 代號 名稱 FIOLE 單組 名稱 商品類別 8 活動組合 df9c4e95-ef51-4c6…" at bounding box center [639, 90] width 889 height 939
type input "50"
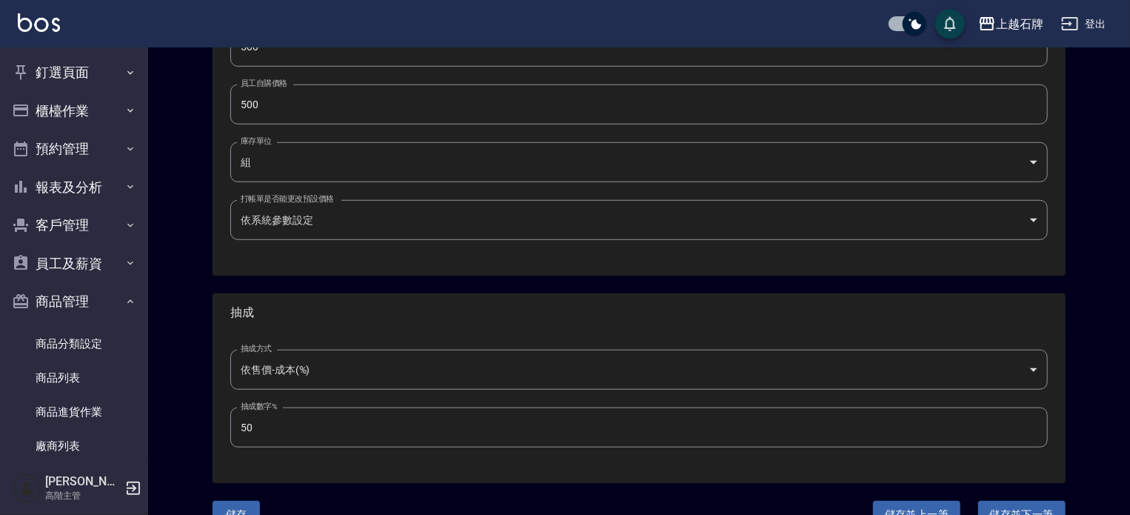
scroll to position [507, 0]
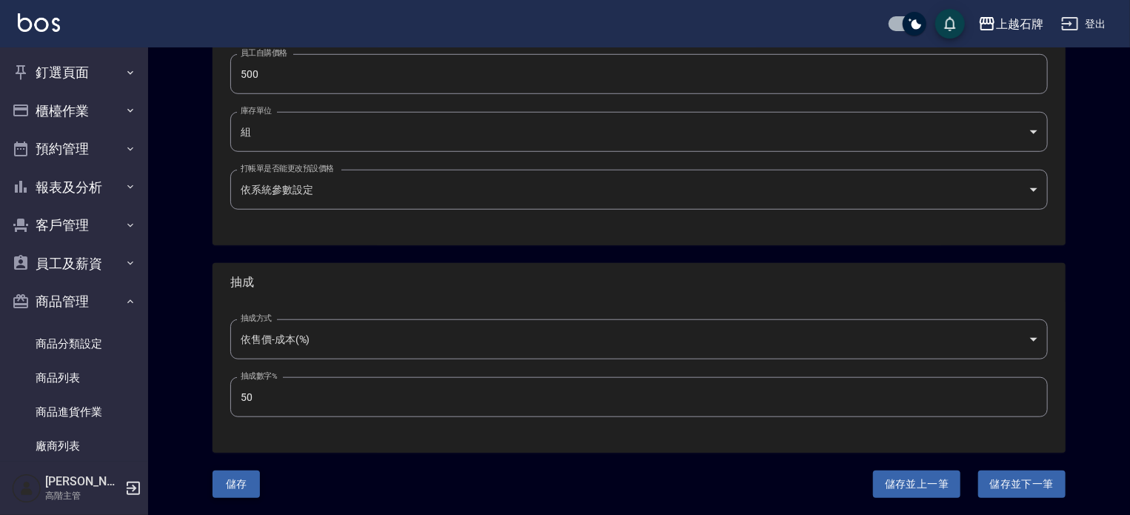
click at [234, 497] on button "儲存" at bounding box center [236, 483] width 47 height 27
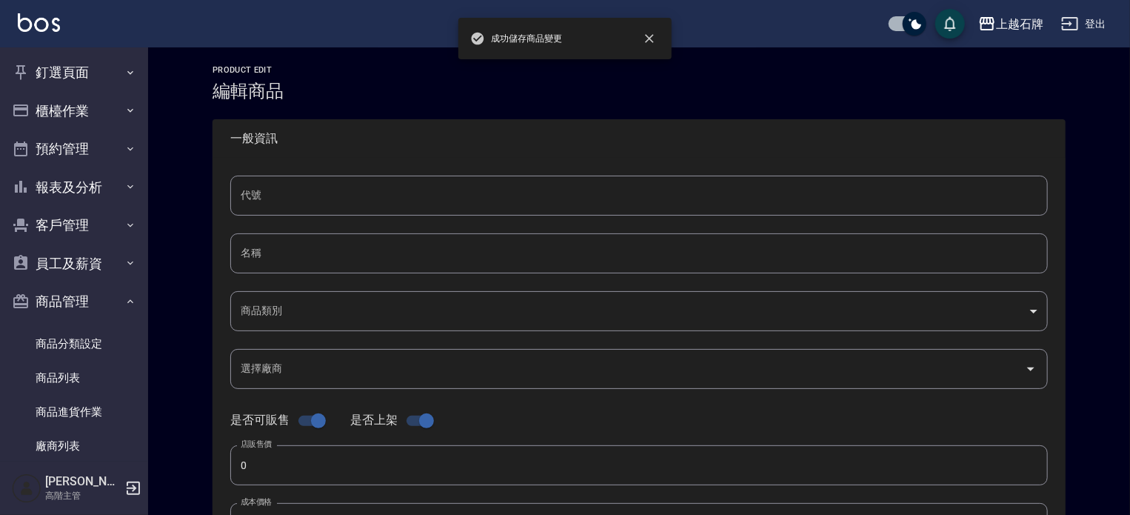
type input "0005"
type input "完美燙"
type input "335e26dd-6c40-4db7-bf5c-95bfd4b5ce1a"
type input "250"
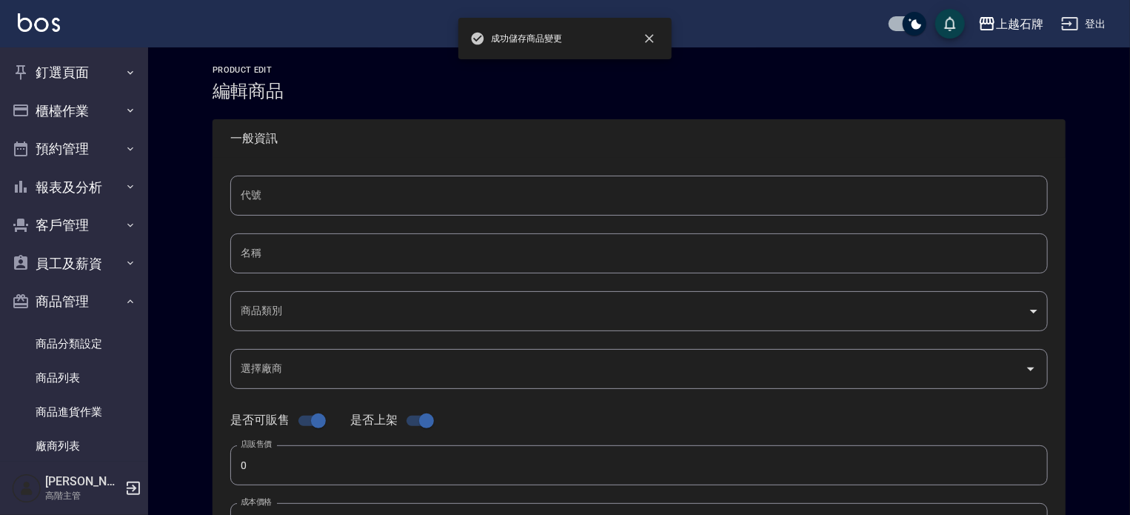
type input "組"
type input "UNSET"
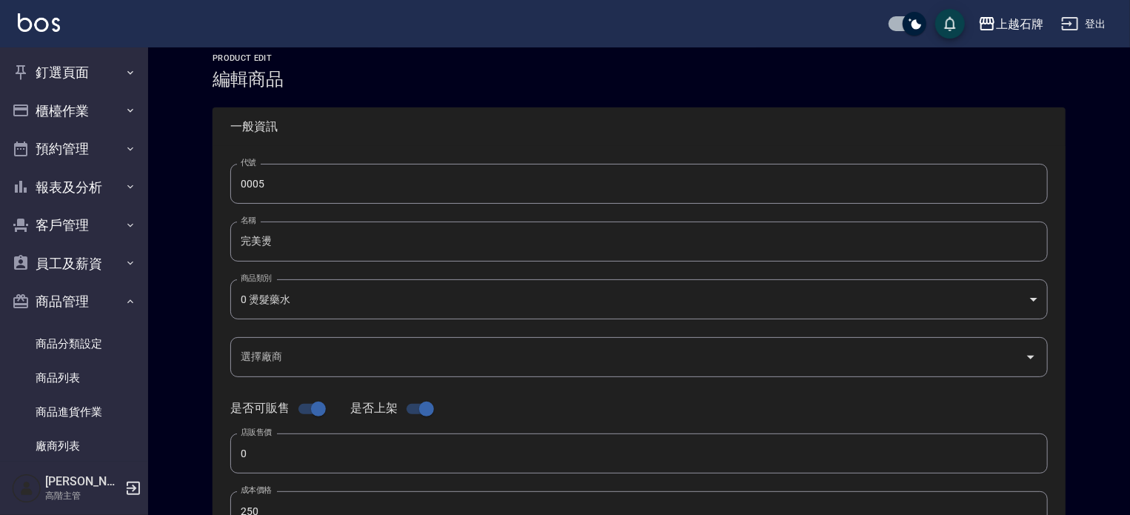
scroll to position [7, 0]
